Goal: Information Seeking & Learning: Learn about a topic

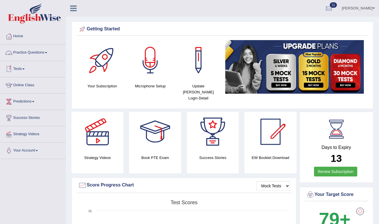
click at [27, 54] on link "Practice Questions" at bounding box center [32, 52] width 65 height 14
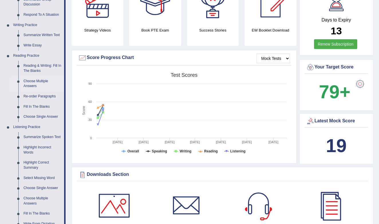
scroll to position [124, 0]
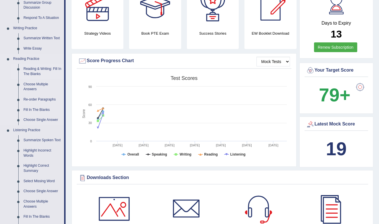
click at [40, 68] on link "Reading & Writing: Fill In The Blanks" at bounding box center [42, 71] width 43 height 15
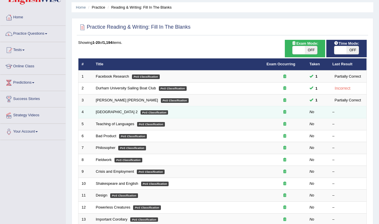
scroll to position [21, 0]
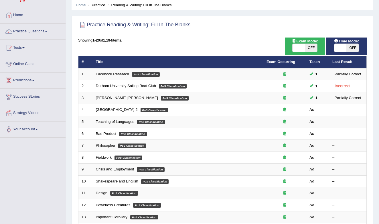
click at [114, 109] on link "[GEOGRAPHIC_DATA] 2" at bounding box center [117, 109] width 42 height 4
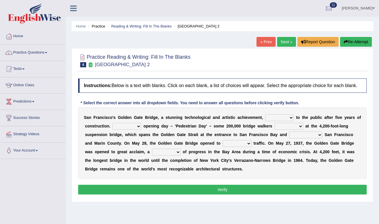
select select "equals"
click at [279, 152] on div "S a n F r a n c i s c o ' s G o l d e n G a t e B r i d g e , a s t u n n i n g…" at bounding box center [222, 142] width 288 height 71
select select "During"
select select "stationed"
select select "connects"
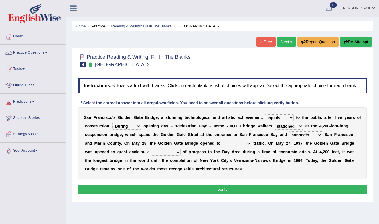
select select "aquatic"
select select "technique"
click at [217, 199] on div "Instructions: Below is a text with blanks. Click on each blank, a list of choic…" at bounding box center [222, 136] width 291 height 123
click at [216, 194] on button "Verify" at bounding box center [222, 189] width 288 height 10
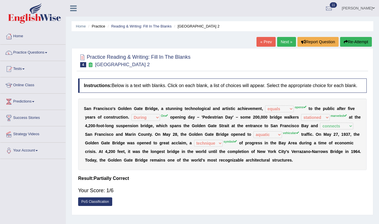
click at [286, 43] on link "Next »" at bounding box center [286, 42] width 19 height 10
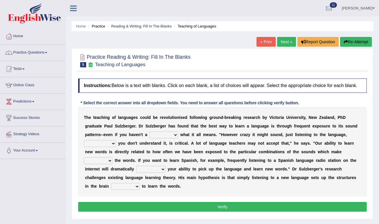
click at [281, 42] on link "Next »" at bounding box center [286, 42] width 19 height 10
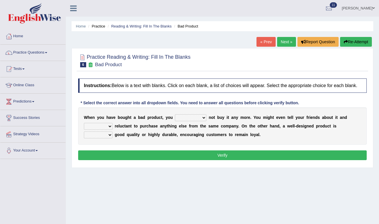
select select "have"
select select "should"
select select "be"
select select "also"
click at [119, 158] on button "Verify" at bounding box center [222, 155] width 288 height 10
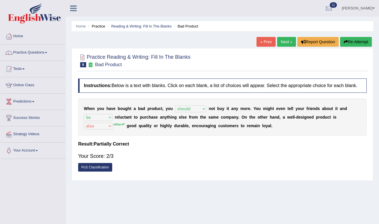
click at [106, 171] on link "PoS Classification" at bounding box center [95, 167] width 34 height 9
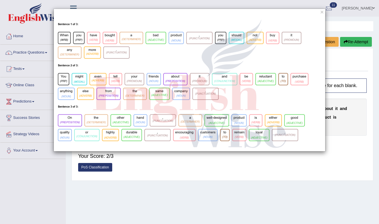
click at [109, 197] on div "×" at bounding box center [189, 112] width 379 height 224
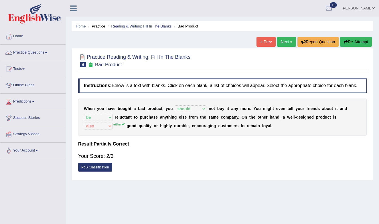
click at [284, 42] on link "Next »" at bounding box center [286, 42] width 19 height 10
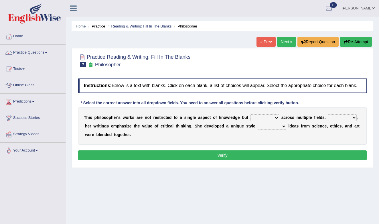
scroll to position [77, 0]
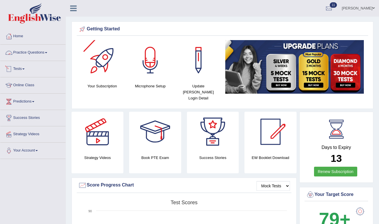
click at [36, 51] on link "Practice Questions" at bounding box center [32, 52] width 65 height 14
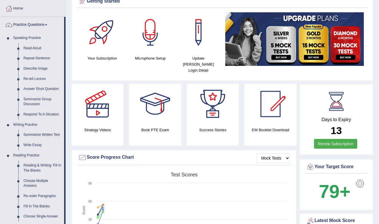
scroll to position [14, 0]
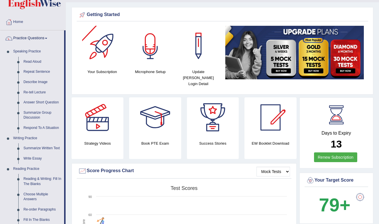
click at [148, 49] on div at bounding box center [150, 46] width 40 height 40
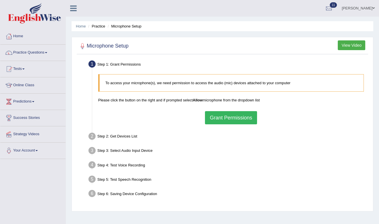
click at [227, 118] on button "Grant Permissions" at bounding box center [231, 117] width 52 height 13
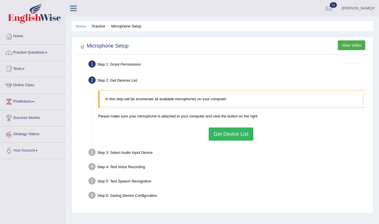
click at [232, 138] on button "Get Device List" at bounding box center [230, 133] width 45 height 13
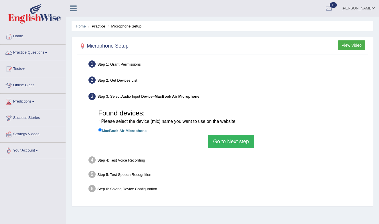
click at [232, 140] on button "Go to Next step" at bounding box center [230, 141] width 45 height 13
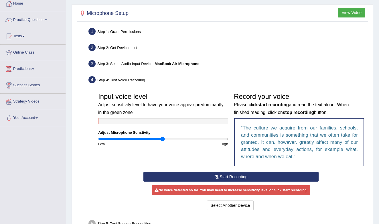
scroll to position [34, 0]
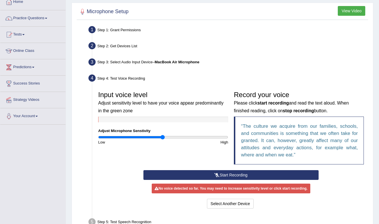
click at [216, 174] on icon at bounding box center [216, 175] width 5 height 4
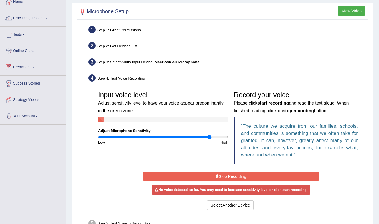
click at [209, 139] on input "range" at bounding box center [163, 137] width 130 height 5
click at [226, 173] on button "Stop Recording" at bounding box center [230, 176] width 175 height 10
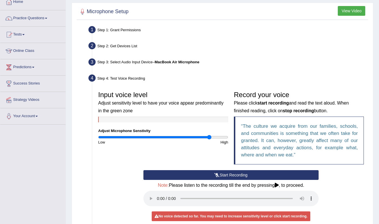
drag, startPoint x: 295, startPoint y: 0, endPoint x: 256, endPoint y: 174, distance: 178.3
click at [256, 174] on button "Start Recording" at bounding box center [230, 175] width 175 height 10
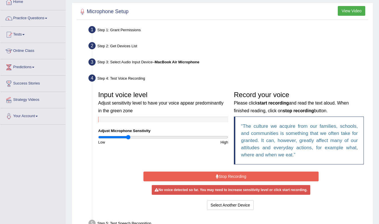
drag, startPoint x: 206, startPoint y: 136, endPoint x: 128, endPoint y: 138, distance: 77.8
type input "0.46"
click at [128, 138] on input "range" at bounding box center [163, 137] width 130 height 5
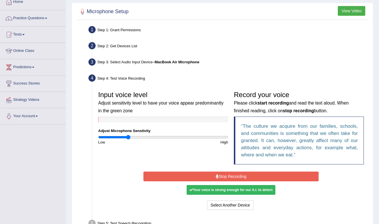
click at [244, 176] on button "Stop Recording" at bounding box center [230, 176] width 175 height 10
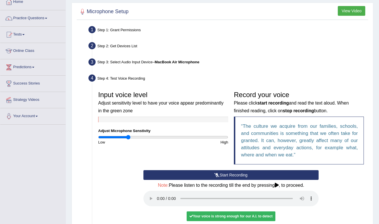
click at [159, 194] on audio at bounding box center [230, 197] width 175 height 15
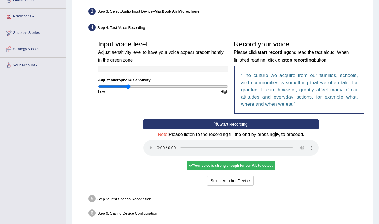
scroll to position [85, 0]
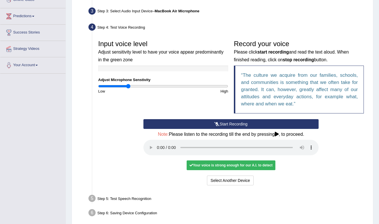
click at [257, 160] on div "Your voice is strong enough for our A.I. to detect" at bounding box center [230, 165] width 89 height 10
click at [263, 175] on button "Voice is ok. Go to Next step" at bounding box center [254, 180] width 57 height 10
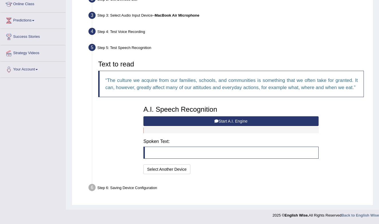
click at [241, 124] on button "Start A.I. Engine" at bounding box center [230, 121] width 175 height 10
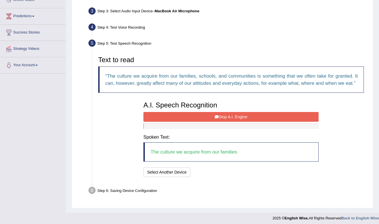
click at [213, 122] on button "Stop A.I. Engine" at bounding box center [230, 117] width 175 height 10
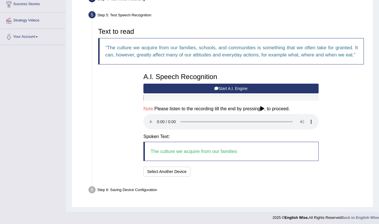
scroll to position [116, 0]
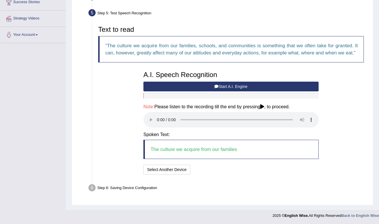
click at [158, 123] on audio at bounding box center [230, 119] width 175 height 15
click at [214, 171] on button "Speech is ok. Go to Last step" at bounding box center [222, 169] width 60 height 10
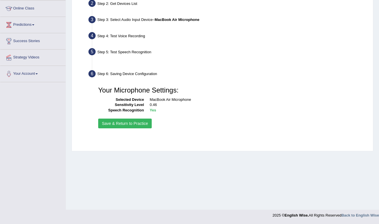
scroll to position [77, 0]
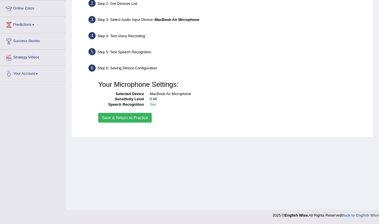
click at [134, 120] on button "Save & Return to Practice" at bounding box center [124, 118] width 53 height 10
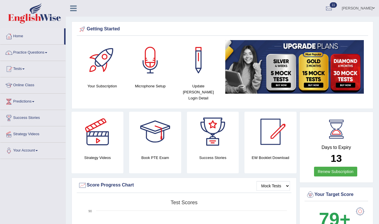
click at [20, 69] on link "Tests" at bounding box center [32, 68] width 65 height 14
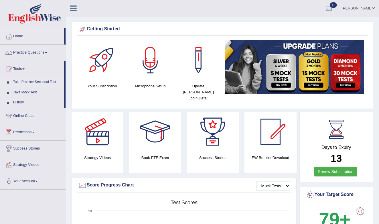
click at [29, 82] on link "Take Practice Sectional Test" at bounding box center [37, 82] width 53 height 10
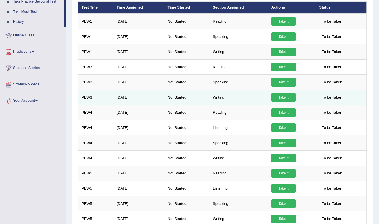
scroll to position [82, 0]
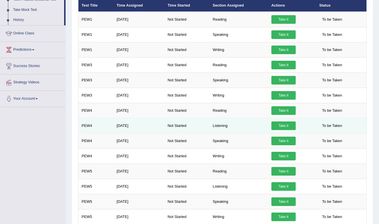
click at [124, 128] on td "[DATE]" at bounding box center [138, 125] width 51 height 15
click at [220, 126] on td "Listening" at bounding box center [238, 125] width 59 height 15
click at [84, 124] on td "PEW4" at bounding box center [95, 125] width 35 height 15
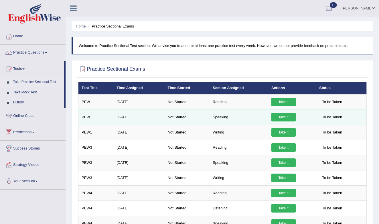
scroll to position [0, 0]
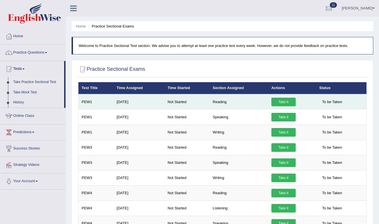
click at [126, 103] on td "[DATE]" at bounding box center [138, 101] width 51 height 15
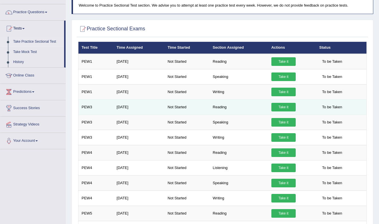
scroll to position [41, 0]
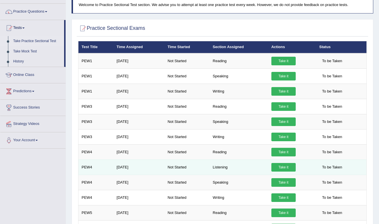
click at [286, 168] on link "Take it" at bounding box center [283, 167] width 24 height 9
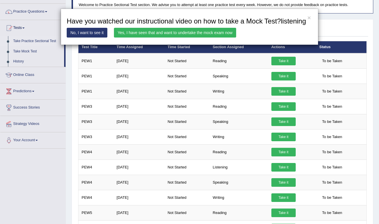
click at [190, 37] on link "Yes, I have seen that and want to undertake the mock exam now" at bounding box center [175, 33] width 122 height 10
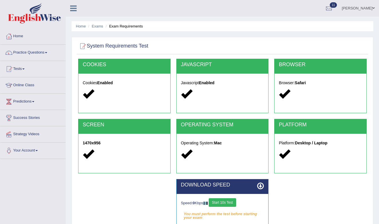
click at [229, 202] on button "Start 10s Test" at bounding box center [221, 202] width 27 height 9
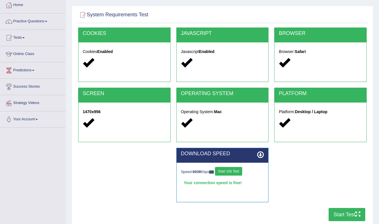
scroll to position [32, 0]
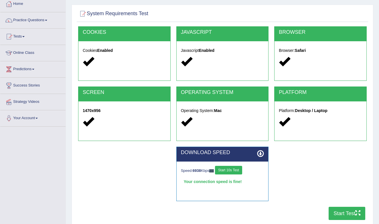
click at [352, 211] on button "Start Test" at bounding box center [346, 212] width 37 height 13
click at [37, 17] on link "Practice Questions" at bounding box center [32, 19] width 65 height 14
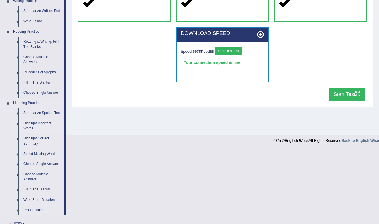
scroll to position [155, 0]
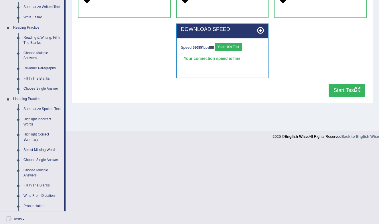
click at [30, 123] on link "Highlight Incorrect Words" at bounding box center [42, 121] width 43 height 15
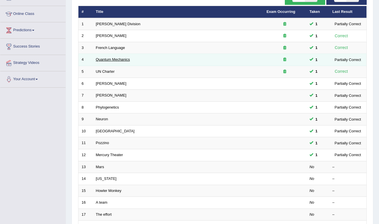
scroll to position [72, 0]
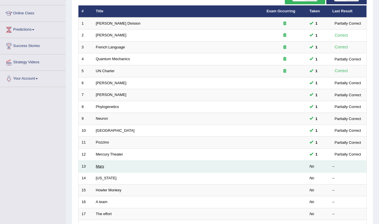
click at [100, 164] on link "Mars" at bounding box center [100, 166] width 8 height 4
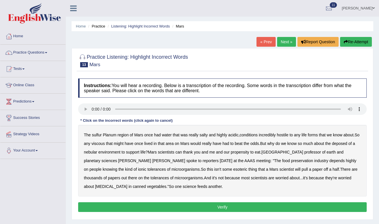
click at [92, 108] on audio at bounding box center [222, 108] width 288 height 11
click at [105, 144] on b "viscous" at bounding box center [97, 143] width 13 height 5
click at [347, 144] on b "deposed" at bounding box center [338, 143] width 15 height 5
click at [244, 178] on div "The sulfur Planum region of Mars once had water that was really salty and highl…" at bounding box center [222, 160] width 288 height 71
click at [245, 179] on div "The sulfur Planum region of Mars once had water that was really salty and highl…" at bounding box center [222, 160] width 288 height 71
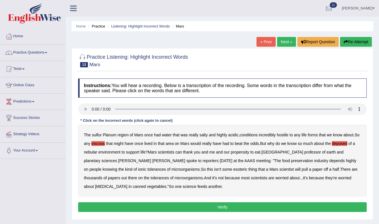
click at [211, 209] on button "Verify" at bounding box center [222, 207] width 288 height 10
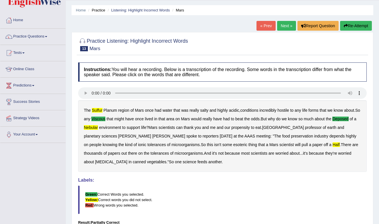
scroll to position [15, 0]
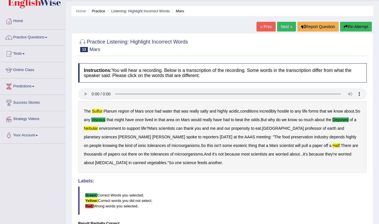
click at [360, 94] on audio at bounding box center [222, 93] width 288 height 11
click at [358, 26] on button "Re-Attempt" at bounding box center [356, 27] width 32 height 10
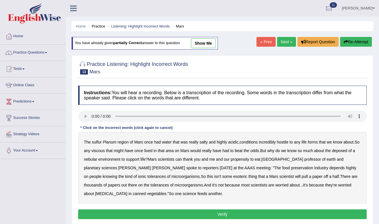
scroll to position [15, 0]
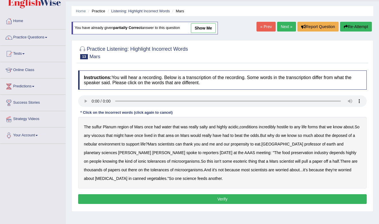
click at [91, 102] on audio at bounding box center [222, 100] width 288 height 11
click at [99, 126] on b "sulfur" at bounding box center [97, 126] width 10 height 5
click at [105, 134] on b "viscous" at bounding box center [97, 135] width 13 height 5
click at [347, 136] on b "deposed" at bounding box center [338, 135] width 15 height 5
click at [152, 154] on b "Knoll" at bounding box center [168, 152] width 33 height 5
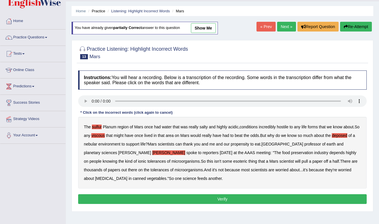
click at [152, 154] on b "Knoll" at bounding box center [168, 152] width 33 height 5
click at [332, 161] on b "half" at bounding box center [335, 161] width 7 height 5
click at [244, 170] on div "The sulfur Planum region of Mars once had water that was really salty and highl…" at bounding box center [222, 152] width 288 height 71
click at [244, 196] on button "Verify" at bounding box center [222, 199] width 288 height 10
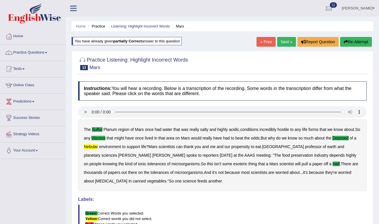
scroll to position [0, 0]
click at [360, 113] on audio at bounding box center [222, 111] width 288 height 11
click at [281, 41] on link "Next »" at bounding box center [286, 42] width 19 height 10
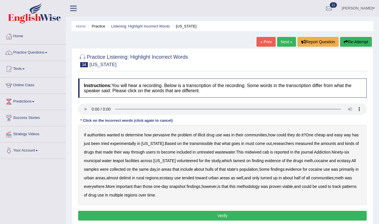
click at [362, 109] on audio at bounding box center [222, 108] width 288 height 11
click at [359, 109] on audio at bounding box center [222, 108] width 288 height 11
click at [360, 109] on audio at bounding box center [222, 108] width 288 height 11
click at [93, 108] on audio at bounding box center [222, 108] width 288 height 11
click at [204, 145] on b "transmissible" at bounding box center [200, 143] width 23 height 5
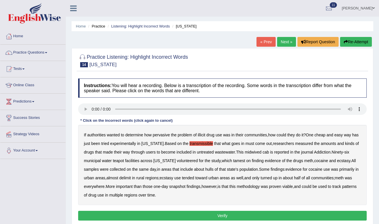
click at [261, 150] on b "midwived" at bounding box center [252, 152] width 17 height 5
click at [228, 215] on button "Verify" at bounding box center [222, 215] width 288 height 10
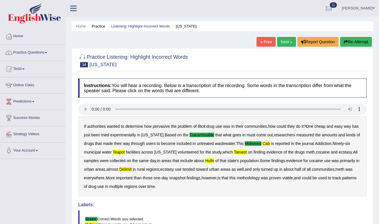
click at [350, 41] on button "Re-Attempt" at bounding box center [356, 42] width 32 height 10
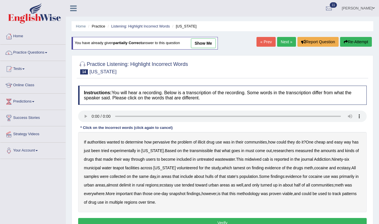
click at [361, 113] on audio at bounding box center [222, 115] width 288 height 11
click at [92, 117] on audio at bounding box center [222, 115] width 288 height 11
click at [205, 150] on b "transmissible" at bounding box center [200, 150] width 23 height 5
click at [261, 161] on b "midwived" at bounding box center [252, 159] width 17 height 5
click at [269, 160] on b "cab" at bounding box center [265, 159] width 7 height 5
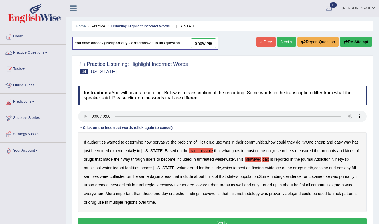
click at [236, 169] on b "tamest" at bounding box center [239, 167] width 12 height 5
click at [213, 177] on b "hulls" at bounding box center [209, 176] width 8 height 5
click at [194, 221] on button "Verify" at bounding box center [222, 223] width 288 height 10
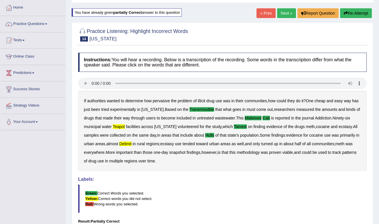
scroll to position [27, 0]
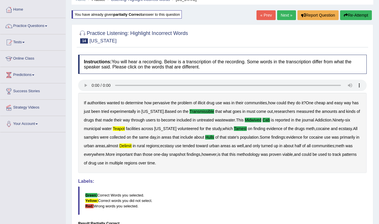
click at [286, 17] on link "Next »" at bounding box center [286, 15] width 19 height 10
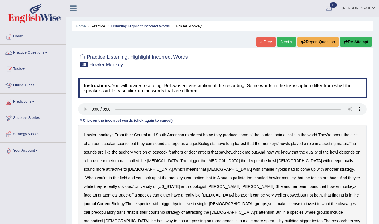
click at [359, 107] on audio at bounding box center [222, 108] width 288 height 11
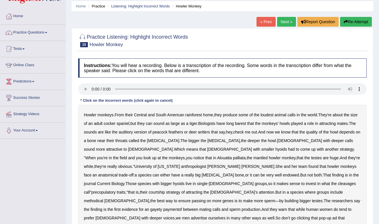
scroll to position [33, 0]
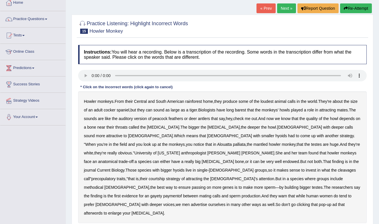
click at [92, 75] on audio at bounding box center [222, 75] width 288 height 11
click at [246, 112] on b "barest" at bounding box center [240, 110] width 11 height 5
click at [267, 168] on b "groups" at bounding box center [261, 170] width 12 height 5
click at [103, 185] on b "methodical" at bounding box center [93, 187] width 19 height 5
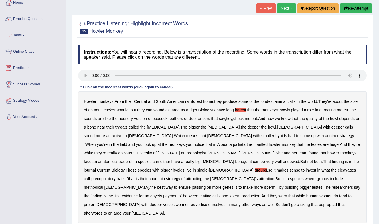
click at [188, 190] on div "Howler monkeys . From their Central and South American rainforest home , they p…" at bounding box center [222, 157] width 288 height 132
click at [162, 193] on b "gayety" at bounding box center [156, 195] width 12 height 5
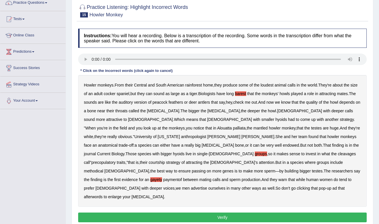
scroll to position [50, 0]
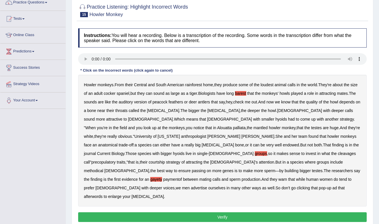
click at [185, 212] on button "Verify" at bounding box center [222, 217] width 288 height 10
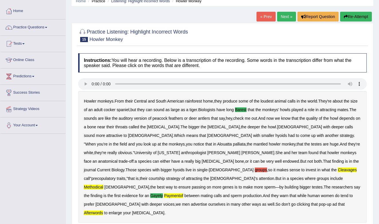
scroll to position [3, 0]
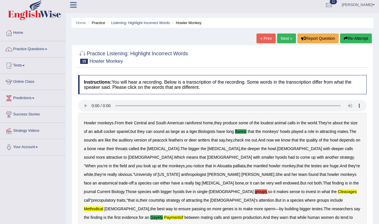
click at [356, 40] on button "Re-Attempt" at bounding box center [356, 38] width 32 height 10
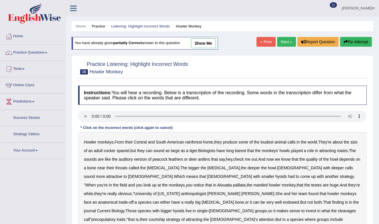
click at [360, 112] on audio at bounding box center [222, 115] width 288 height 11
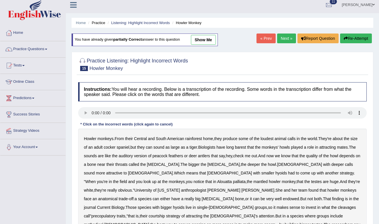
click at [92, 112] on audio at bounding box center [222, 112] width 288 height 11
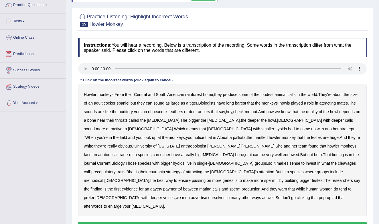
scroll to position [48, 0]
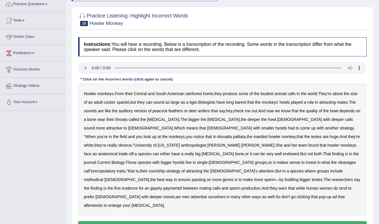
click at [103, 177] on b "methodical" at bounding box center [93, 179] width 19 height 5
click at [162, 186] on b "gayety" at bounding box center [156, 188] width 12 height 5
click at [182, 186] on b "paymentof" at bounding box center [172, 188] width 19 height 5
click at [189, 221] on button "Verify" at bounding box center [222, 226] width 288 height 10
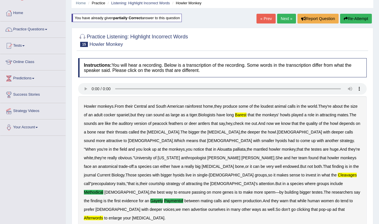
scroll to position [5, 0]
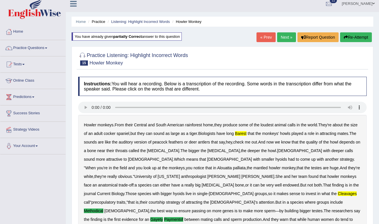
click at [286, 39] on link "Next »" at bounding box center [286, 37] width 19 height 10
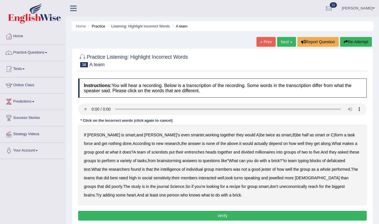
click at [359, 111] on audio at bounding box center [222, 108] width 288 height 11
click at [91, 110] on audio at bounding box center [222, 108] width 288 height 11
click at [91, 109] on audio at bounding box center [222, 108] width 288 height 11
click at [326, 160] on b "defalcated" at bounding box center [335, 160] width 19 height 5
click at [261, 169] on b "jester" at bounding box center [266, 169] width 10 height 5
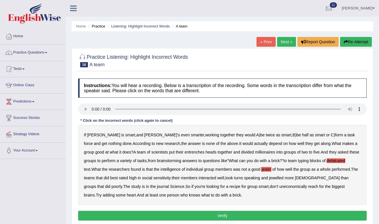
click at [269, 179] on b "jewelled" at bounding box center [276, 177] width 15 height 5
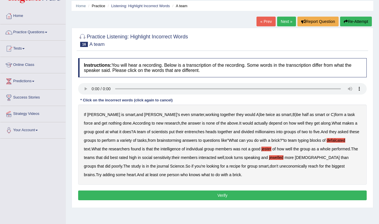
scroll to position [22, 0]
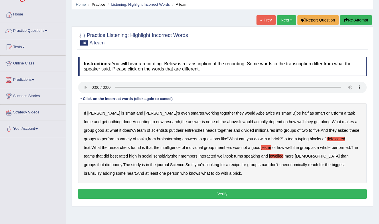
click at [253, 167] on div "If Alice is smart , and Bob's even smarter , working together they would A ) be…" at bounding box center [222, 143] width 288 height 80
click at [279, 165] on b "uneconomically" at bounding box center [293, 164] width 28 height 5
click at [250, 192] on button "Verify" at bounding box center [222, 194] width 288 height 10
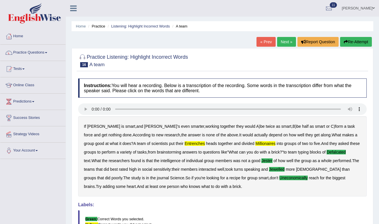
scroll to position [0, 0]
click at [285, 42] on link "Next »" at bounding box center [286, 42] width 19 height 10
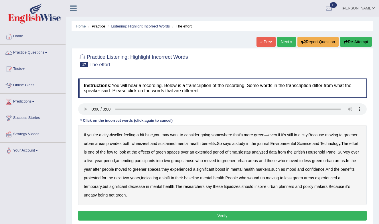
click at [359, 107] on audio at bounding box center [222, 108] width 288 height 11
click at [93, 109] on audio at bounding box center [222, 108] width 288 height 11
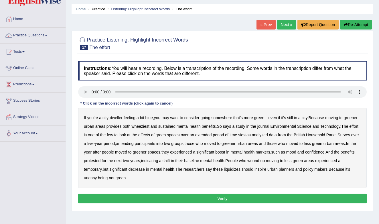
scroll to position [19, 0]
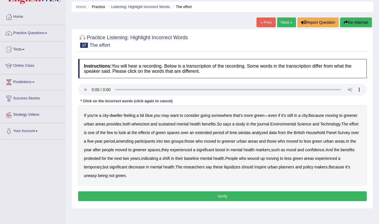
click at [149, 123] on b "wheeziest" at bounding box center [141, 124] width 18 height 5
click at [251, 133] on b "siestas" at bounding box center [244, 132] width 13 height 5
click at [134, 142] on b "amending" at bounding box center [125, 141] width 18 height 5
click at [240, 168] on b "liquidizes" at bounding box center [232, 166] width 17 height 5
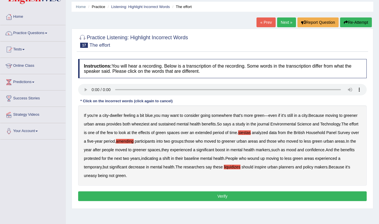
click at [243, 194] on button "Verify" at bounding box center [222, 196] width 288 height 10
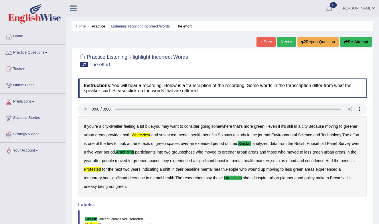
scroll to position [0, 0]
click at [286, 43] on link "Next »" at bounding box center [286, 42] width 19 height 10
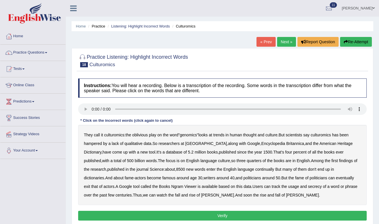
click at [360, 109] on audio at bounding box center [222, 108] width 288 height 11
click at [92, 109] on audio at bounding box center [222, 108] width 288 height 11
click at [255, 169] on b "continually" at bounding box center [264, 169] width 19 height 5
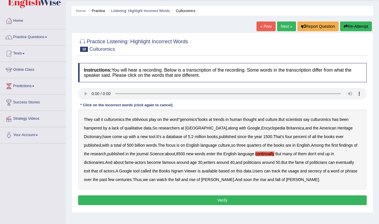
scroll to position [19, 0]
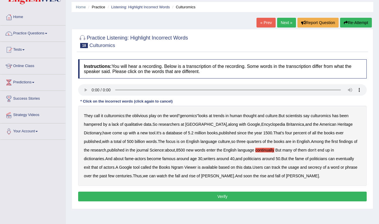
click at [200, 196] on button "Verify" at bounding box center [222, 196] width 288 height 10
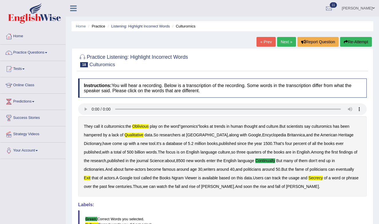
scroll to position [0, 0]
click at [351, 41] on button "Re-Attempt" at bounding box center [356, 42] width 32 height 10
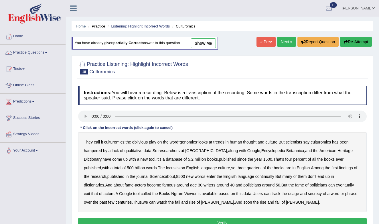
click at [92, 115] on audio at bounding box center [222, 115] width 288 height 11
drag, startPoint x: 169, startPoint y: 117, endPoint x: 98, endPoint y: 116, distance: 71.2
click at [98, 116] on audio at bounding box center [222, 115] width 288 height 11
click at [118, 116] on audio at bounding box center [222, 115] width 288 height 11
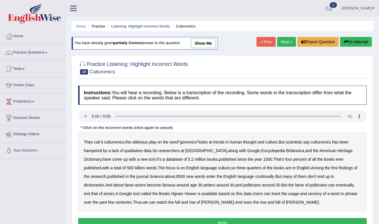
click at [210, 45] on link "show me" at bounding box center [203, 43] width 25 height 10
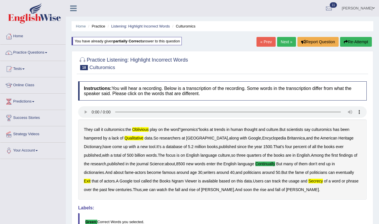
click at [286, 42] on link "Next »" at bounding box center [286, 42] width 19 height 10
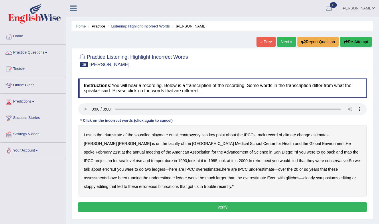
click at [361, 111] on audio at bounding box center [222, 108] width 288 height 11
click at [92, 109] on audio at bounding box center [222, 108] width 288 height 11
click at [116, 108] on audio at bounding box center [222, 108] width 288 height 11
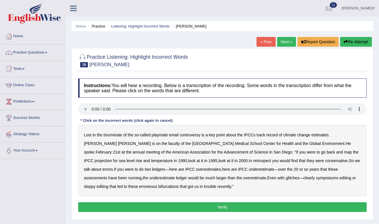
click at [116, 108] on audio at bounding box center [222, 108] width 288 height 11
click at [118, 110] on audio at bounding box center [222, 108] width 288 height 11
click at [115, 135] on b "triumvirate" at bounding box center [113, 134] width 19 height 5
click at [253, 161] on b "retrospect" at bounding box center [262, 160] width 18 height 5
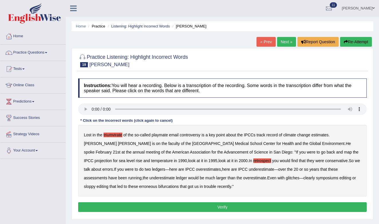
click at [240, 208] on button "Verify" at bounding box center [222, 207] width 288 height 10
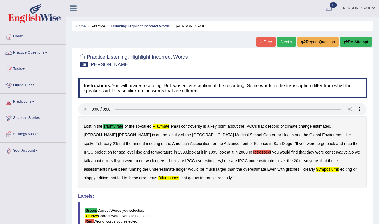
click at [284, 40] on link "Next »" at bounding box center [286, 42] width 19 height 10
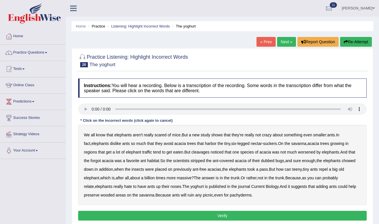
click at [359, 109] on audio at bounding box center [222, 108] width 288 height 11
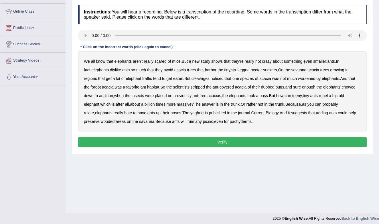
scroll to position [77, 0]
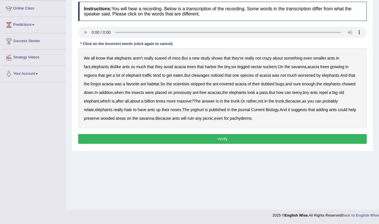
click at [361, 32] on audio at bounding box center [222, 32] width 288 height 11
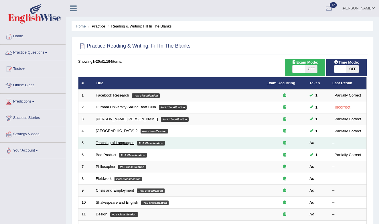
click at [113, 142] on link "Teaching of Languages" at bounding box center [115, 142] width 38 height 4
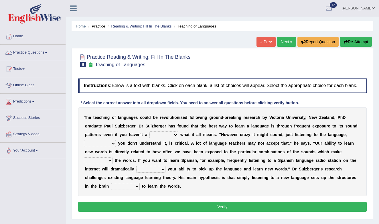
select select "due"
select select "even though"
select select "of"
select select "evaluate"
select select "required"
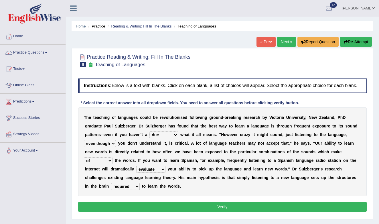
click at [154, 211] on button "Verify" at bounding box center [222, 207] width 288 height 10
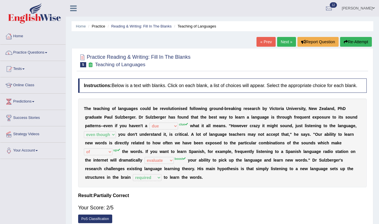
click at [14, 36] on link "Home" at bounding box center [32, 35] width 65 height 14
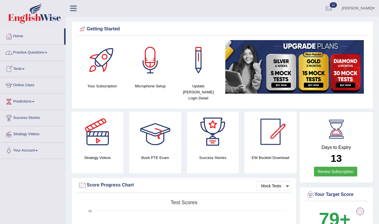
click at [147, 129] on div at bounding box center [155, 132] width 40 height 40
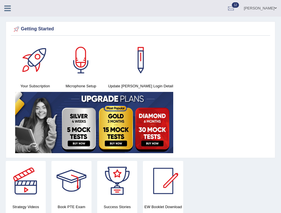
click at [3, 11] on link at bounding box center [7, 7] width 15 height 9
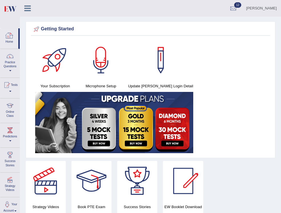
click at [8, 33] on div at bounding box center [9, 35] width 9 height 9
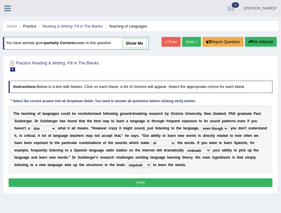
select select "due"
select select "even though"
select select "of"
select select "evaluate"
select select "required"
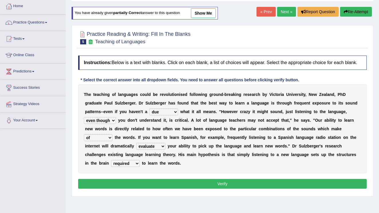
scroll to position [32, 0]
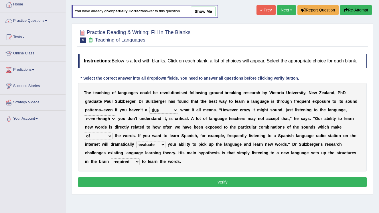
click at [157, 185] on button "Verify" at bounding box center [222, 182] width 288 height 10
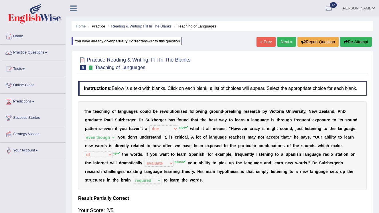
scroll to position [0, 0]
click at [281, 42] on link "Next »" at bounding box center [286, 42] width 19 height 10
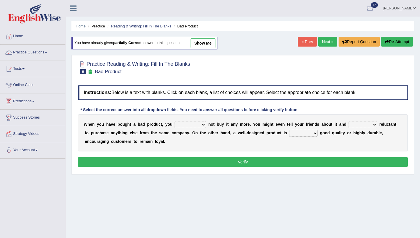
click at [329, 43] on link "Next »" at bounding box center [328, 42] width 19 height 10
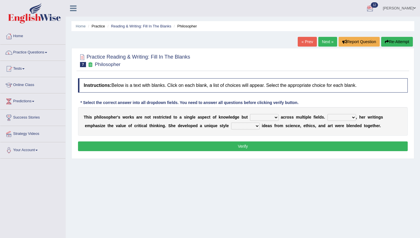
click at [378, 4] on span "12" at bounding box center [374, 4] width 7 height 5
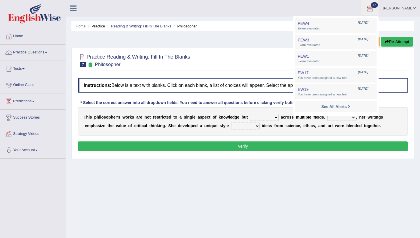
click at [282, 22] on ul "Home Practice Reading & Writing: Fill In The Blanks Philosopher" at bounding box center [242, 26] width 343 height 10
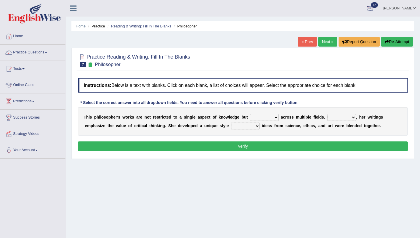
click at [375, 7] on div at bounding box center [370, 8] width 9 height 9
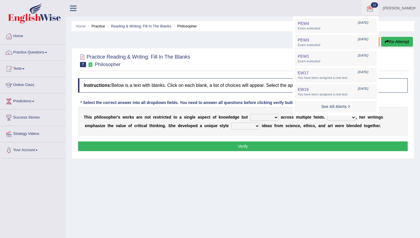
click at [230, 43] on div "Home Practice Reading & Writing: Fill In The Blanks Philosopher « Prev Next » R…" at bounding box center [243, 143] width 355 height 286
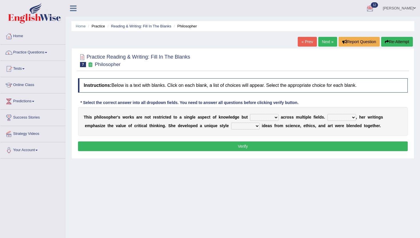
select select "contain"
select select "Moreover"
select select "in which"
click at [261, 144] on button "Verify" at bounding box center [243, 147] width 330 height 10
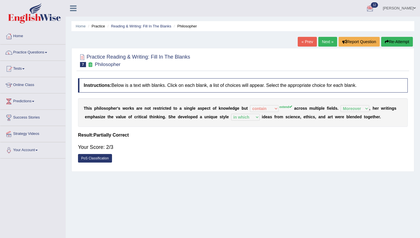
click at [325, 43] on link "Next »" at bounding box center [328, 42] width 19 height 10
